Goal: Transaction & Acquisition: Obtain resource

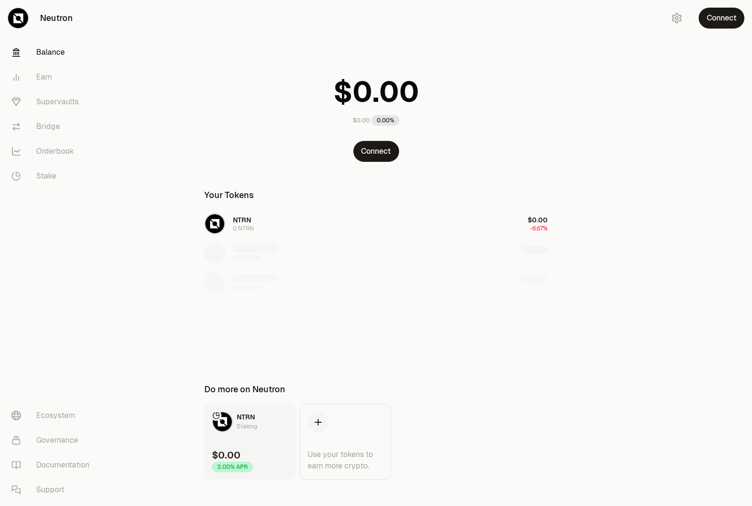
click at [228, 218] on div "NTRN 0 NTRN $0.00 -6.67%" at bounding box center [376, 282] width 366 height 147
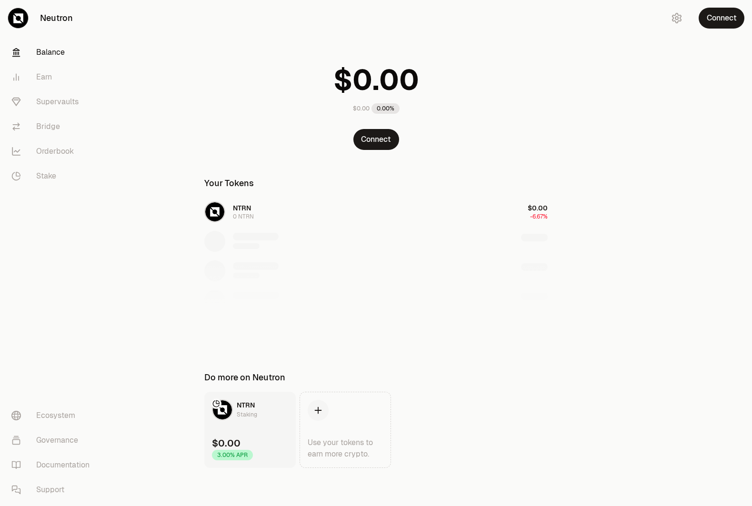
click at [273, 427] on link "NTRN Staking $0.00 3.00% APR" at bounding box center [249, 430] width 91 height 76
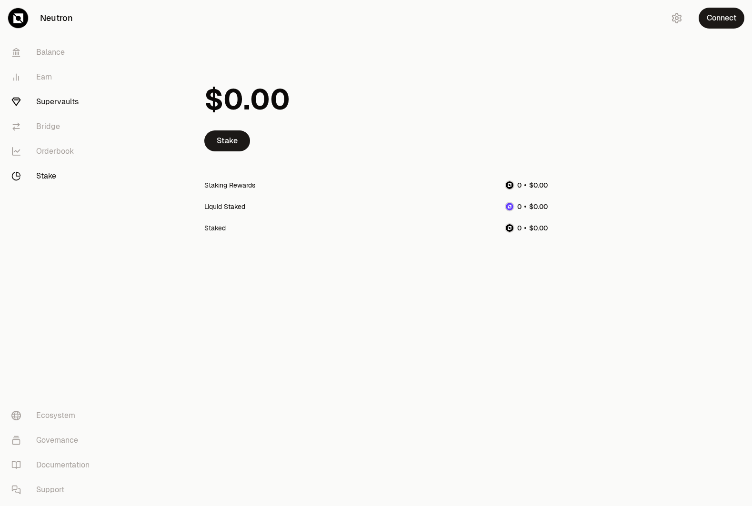
click at [52, 100] on link "Supervaults" at bounding box center [53, 102] width 99 height 25
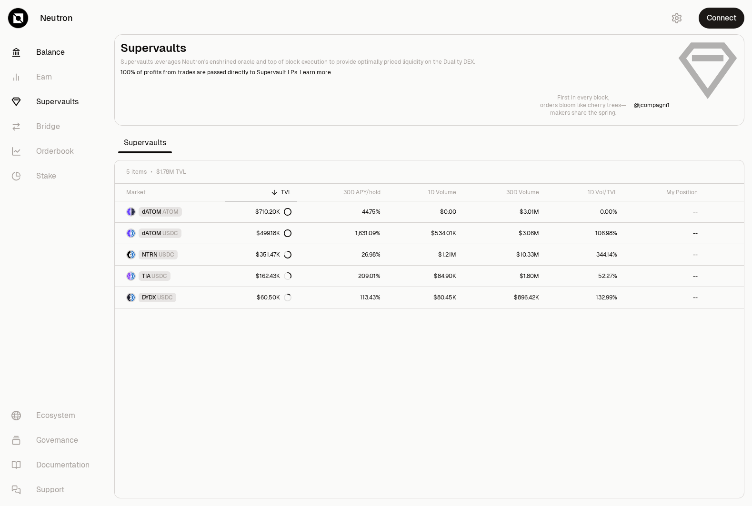
click at [57, 50] on link "Balance" at bounding box center [53, 52] width 99 height 25
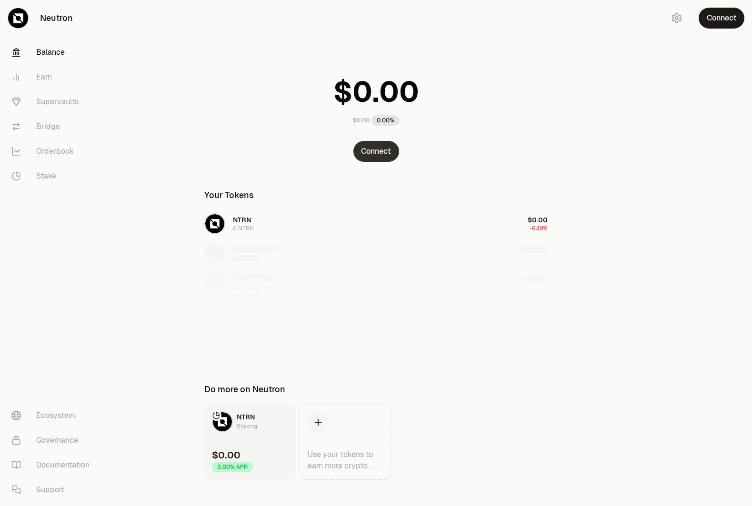
scroll to position [12, 0]
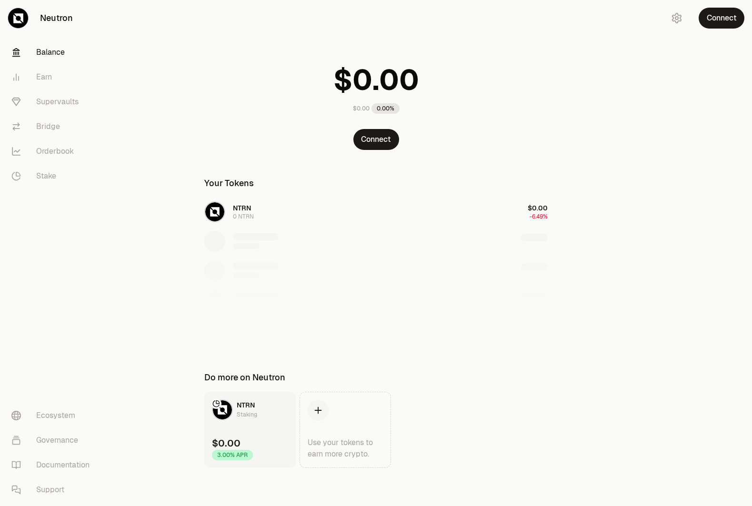
click at [239, 212] on div "NTRN 0 NTRN $0.00 -6.49%" at bounding box center [376, 271] width 366 height 147
click at [62, 104] on link "Supervaults" at bounding box center [53, 102] width 99 height 25
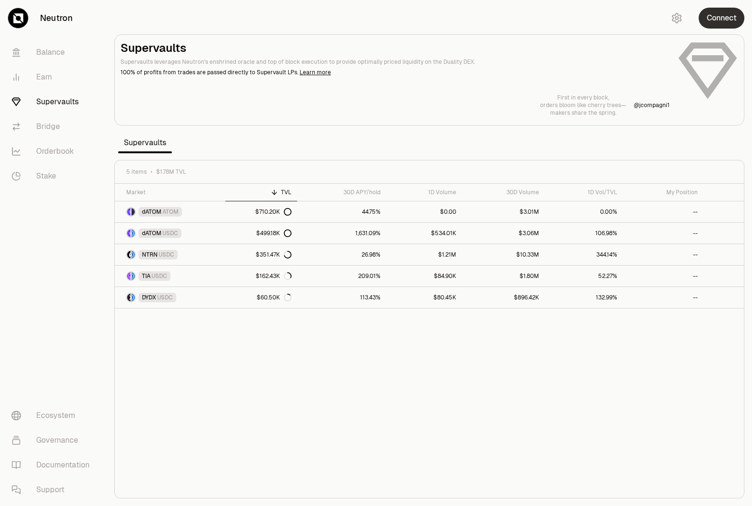
click at [728, 20] on button "Connect" at bounding box center [721, 18] width 46 height 21
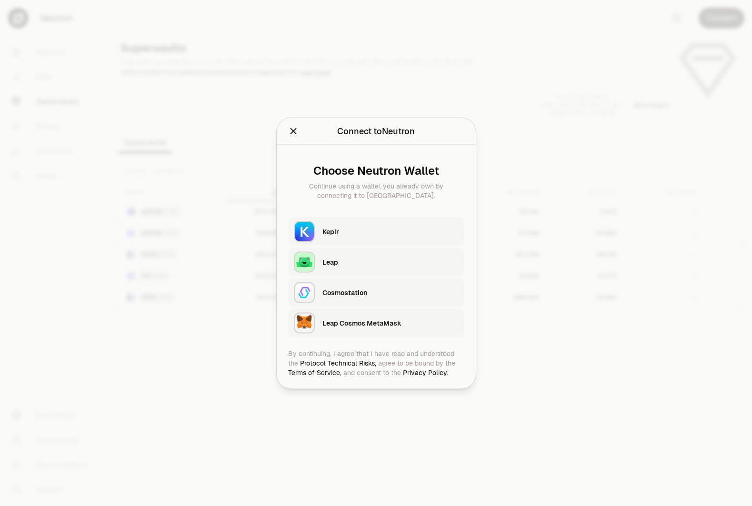
click at [421, 224] on div "Keplr" at bounding box center [390, 231] width 136 height 14
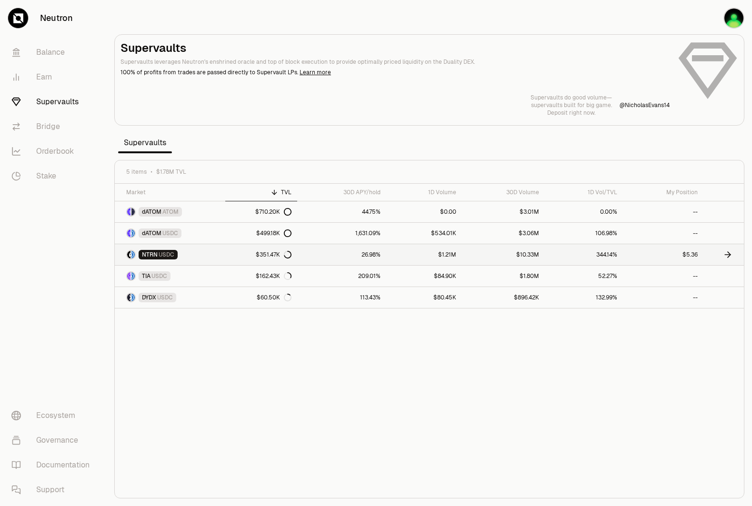
click at [221, 257] on link "NTRN USDC" at bounding box center [170, 254] width 110 height 21
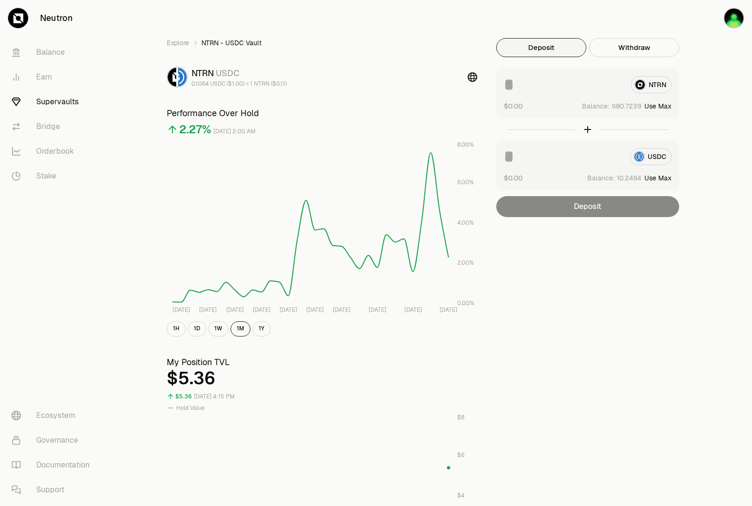
scroll to position [1, 0]
click at [697, 154] on div "Explore NTRN - USDC Vault NTRN USDC 0.1064 USDC ($1.00) = 1 NTRN ($0.11) Perfor…" at bounding box center [429, 443] width 548 height 813
